Goal: Transaction & Acquisition: Purchase product/service

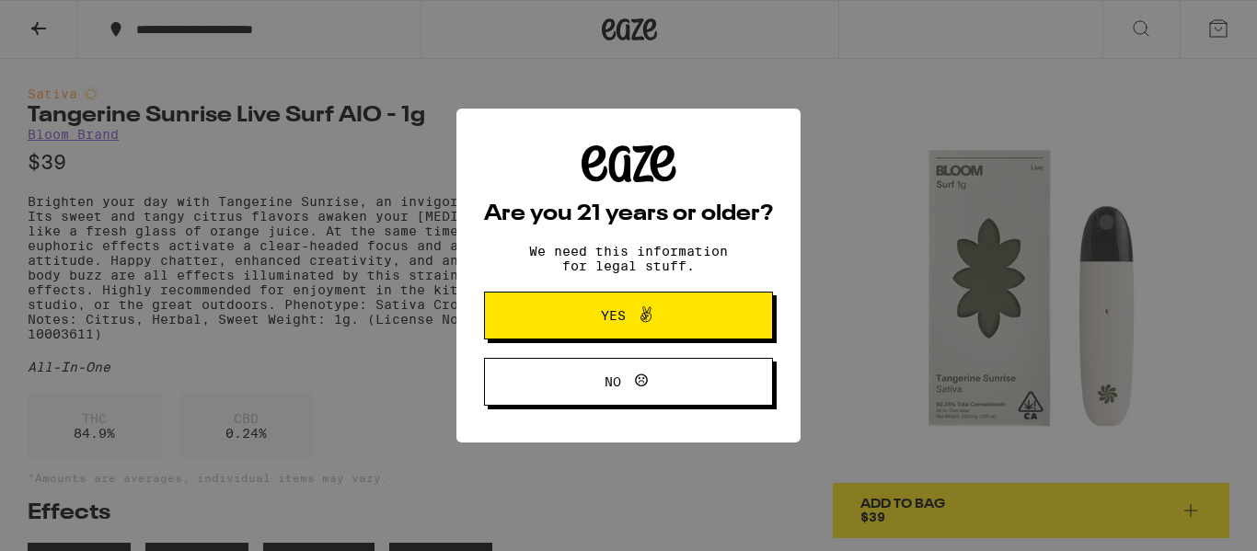
click at [562, 317] on span "Yes" at bounding box center [629, 316] width 140 height 24
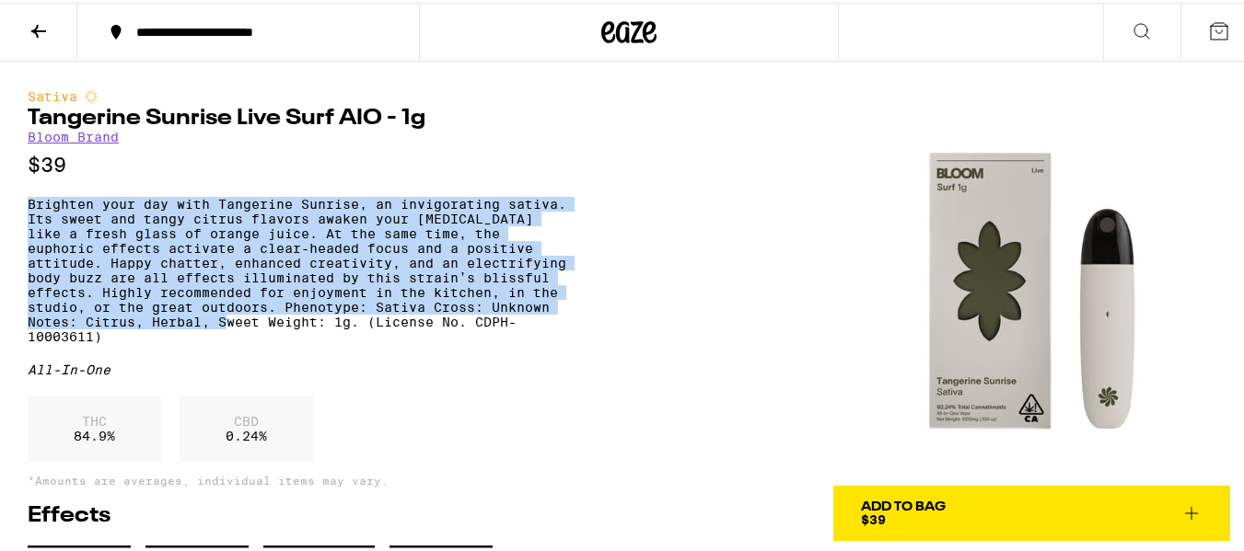
drag, startPoint x: 445, startPoint y: 343, endPoint x: 27, endPoint y: 200, distance: 441.9
click at [27, 200] on div "Sativa Tangerine Sunrise Live Surf AIO - 1g Bloom Brand $39 Brighten your day w…" at bounding box center [628, 341] width 1257 height 565
copy p "Brighten your day with Tangerine Sunrise, an invigorating sativa. Its sweet and…"
